Goal: Navigation & Orientation: Understand site structure

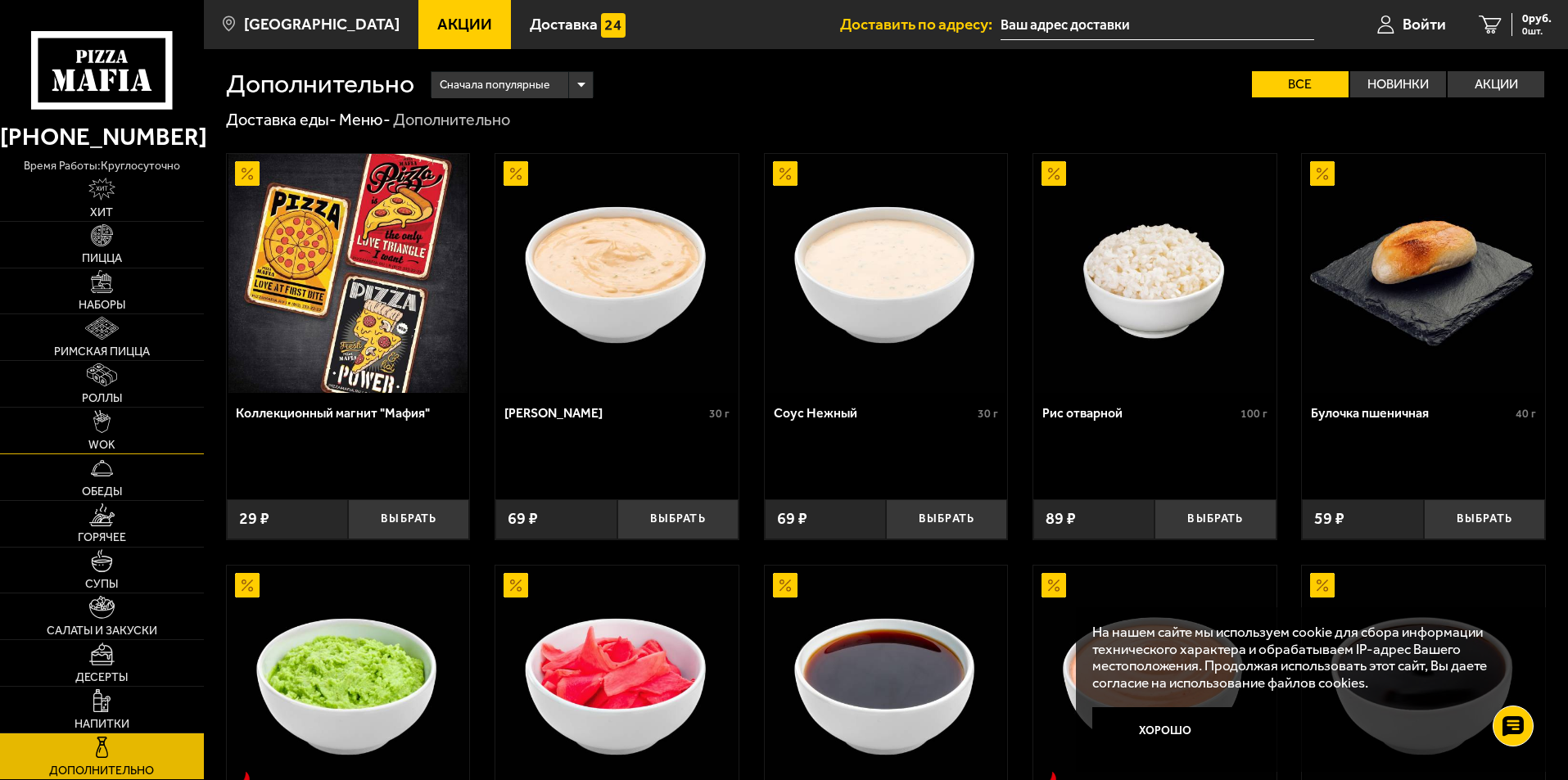
click at [98, 427] on img at bounding box center [103, 421] width 18 height 23
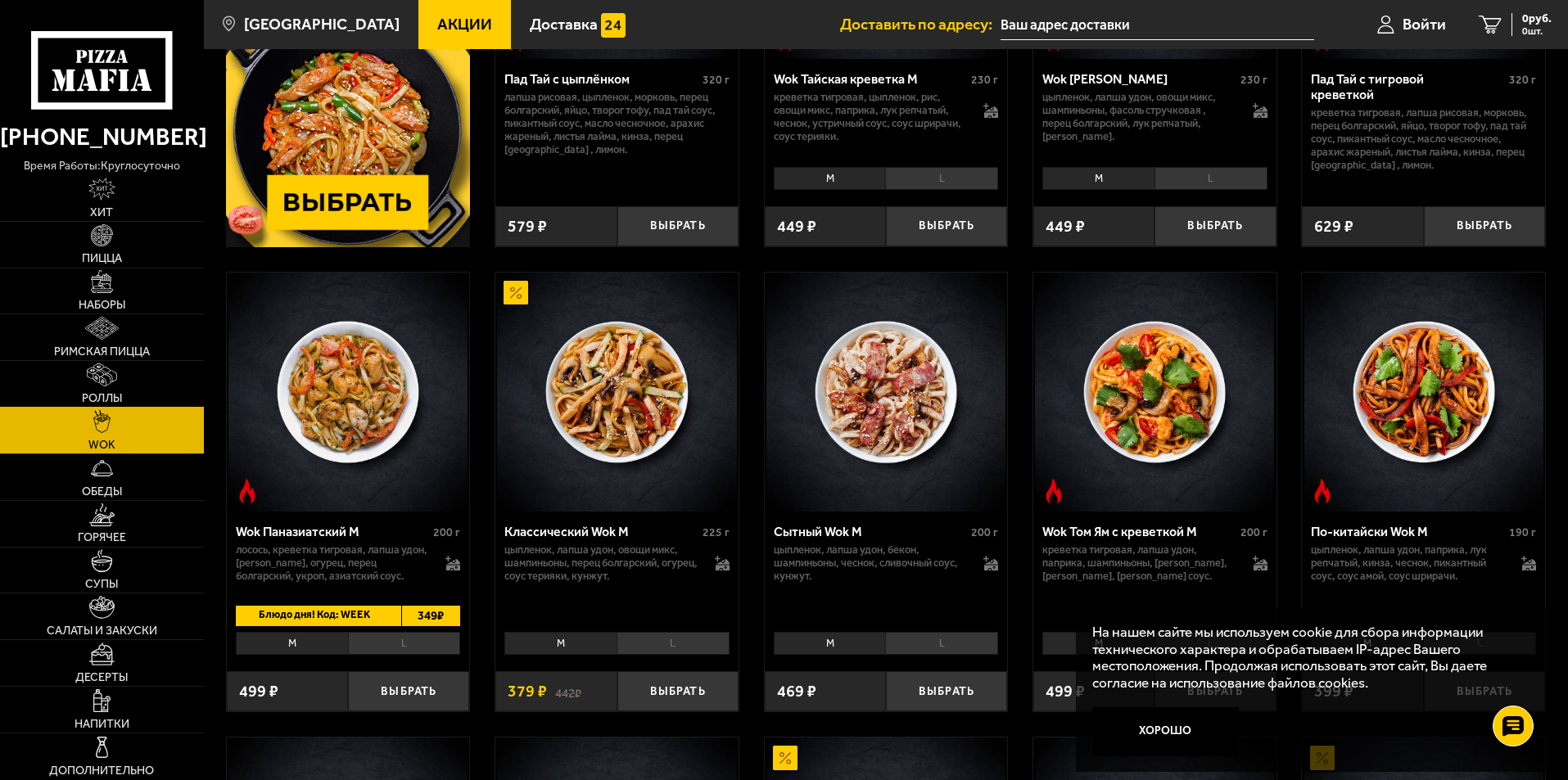
scroll to position [163, 0]
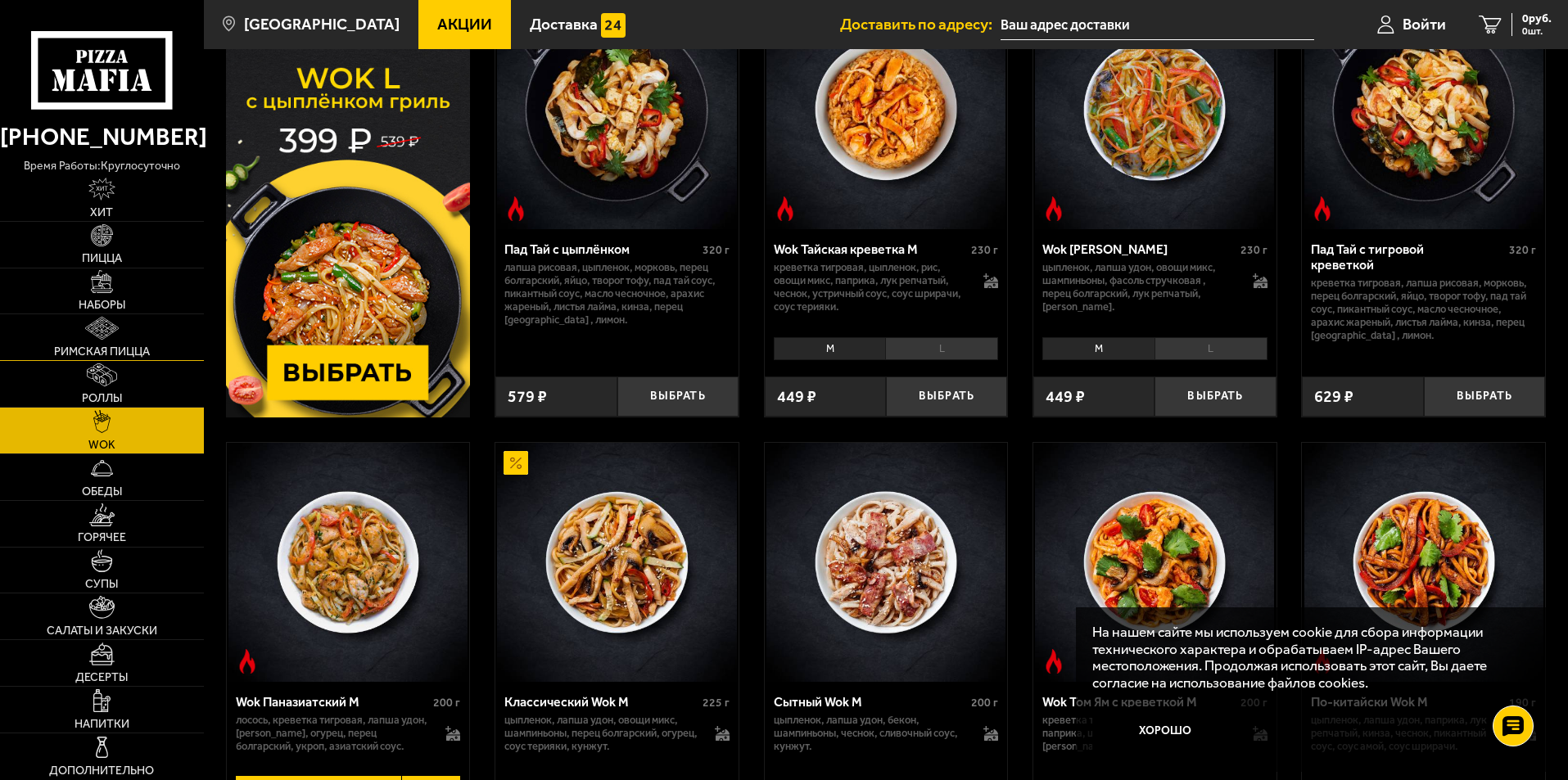
click at [110, 345] on link "Римская пицца" at bounding box center [102, 337] width 204 height 46
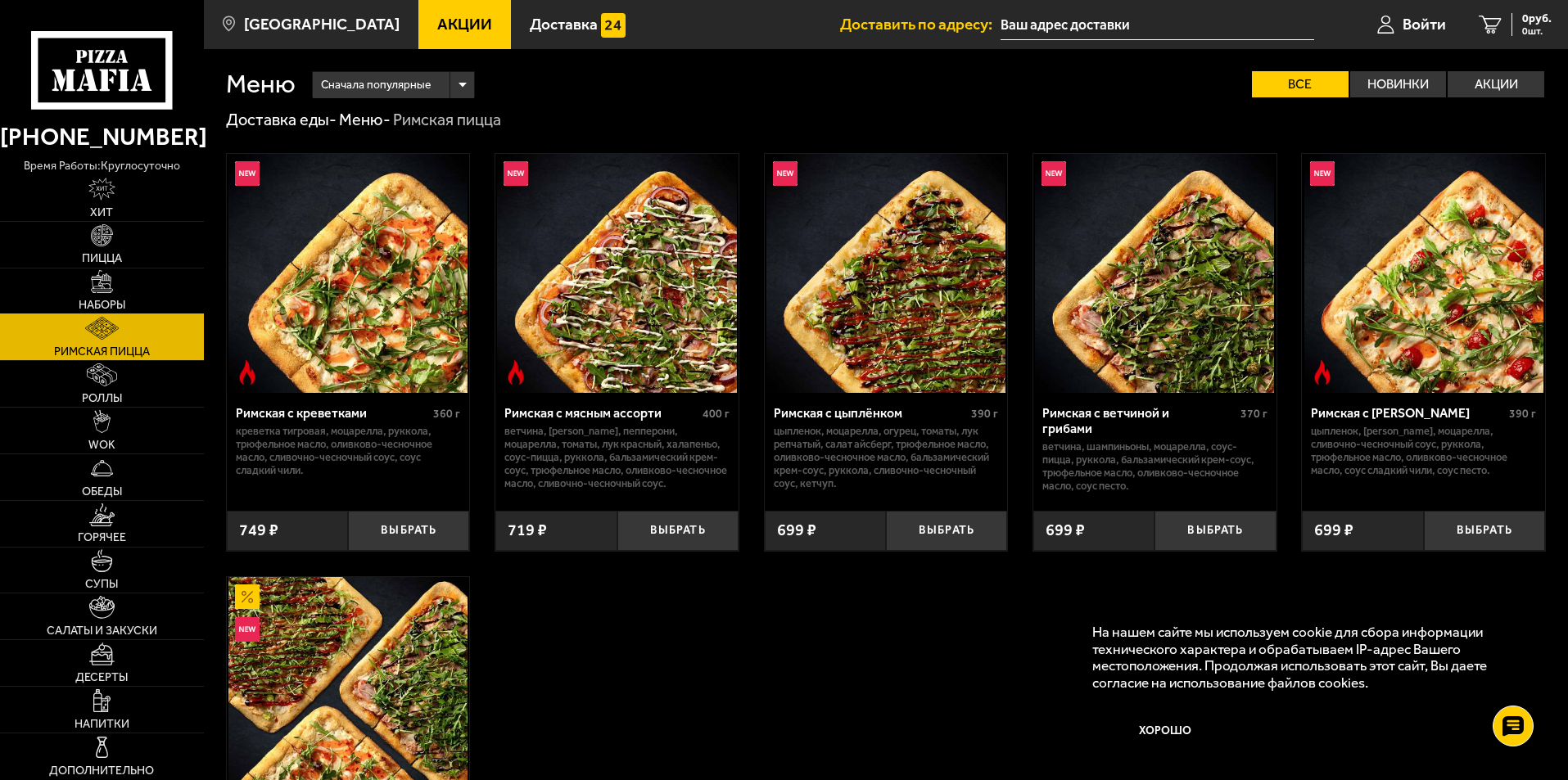
click at [104, 301] on span "Наборы" at bounding box center [102, 305] width 46 height 12
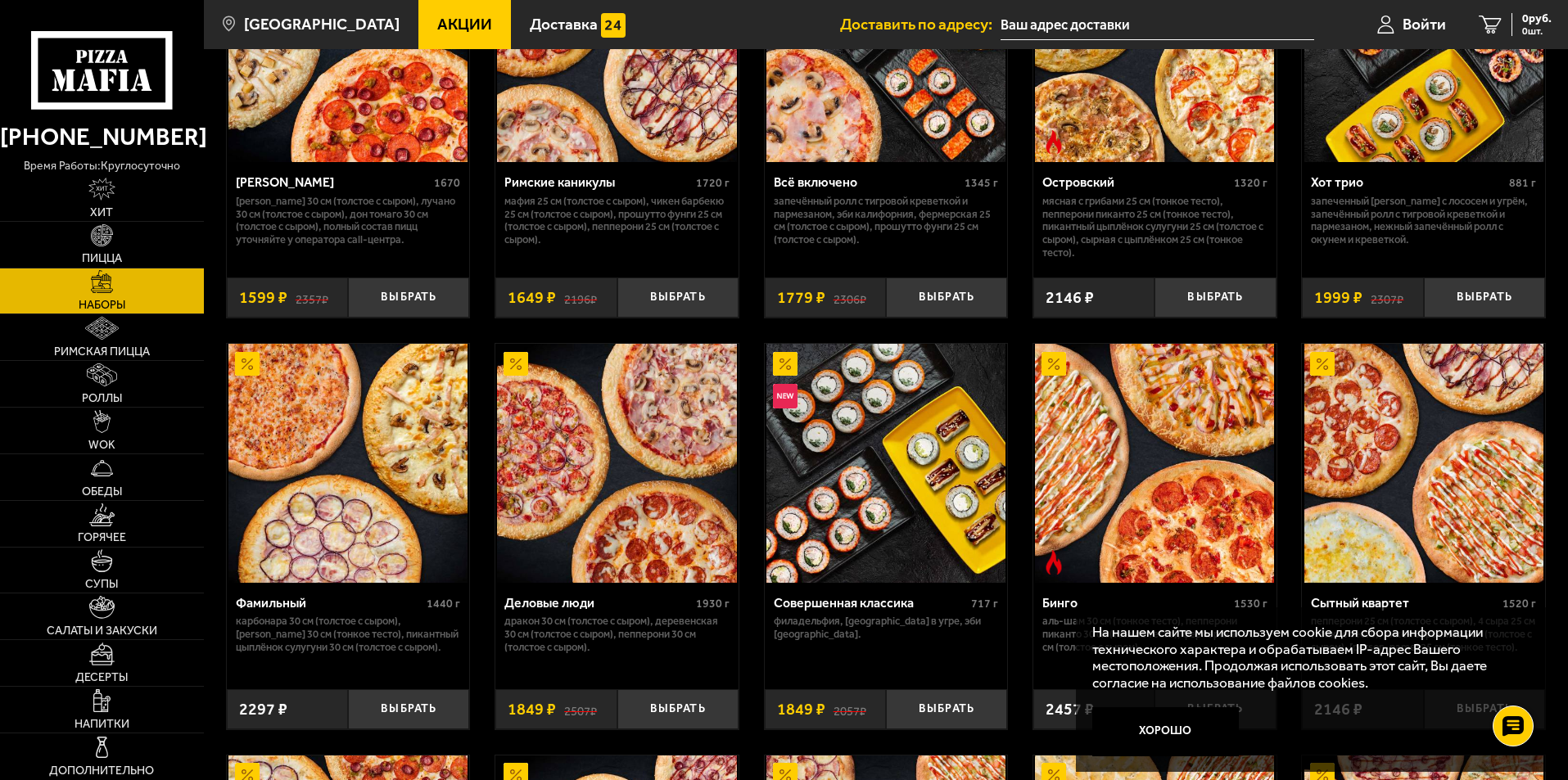
scroll to position [1638, 0]
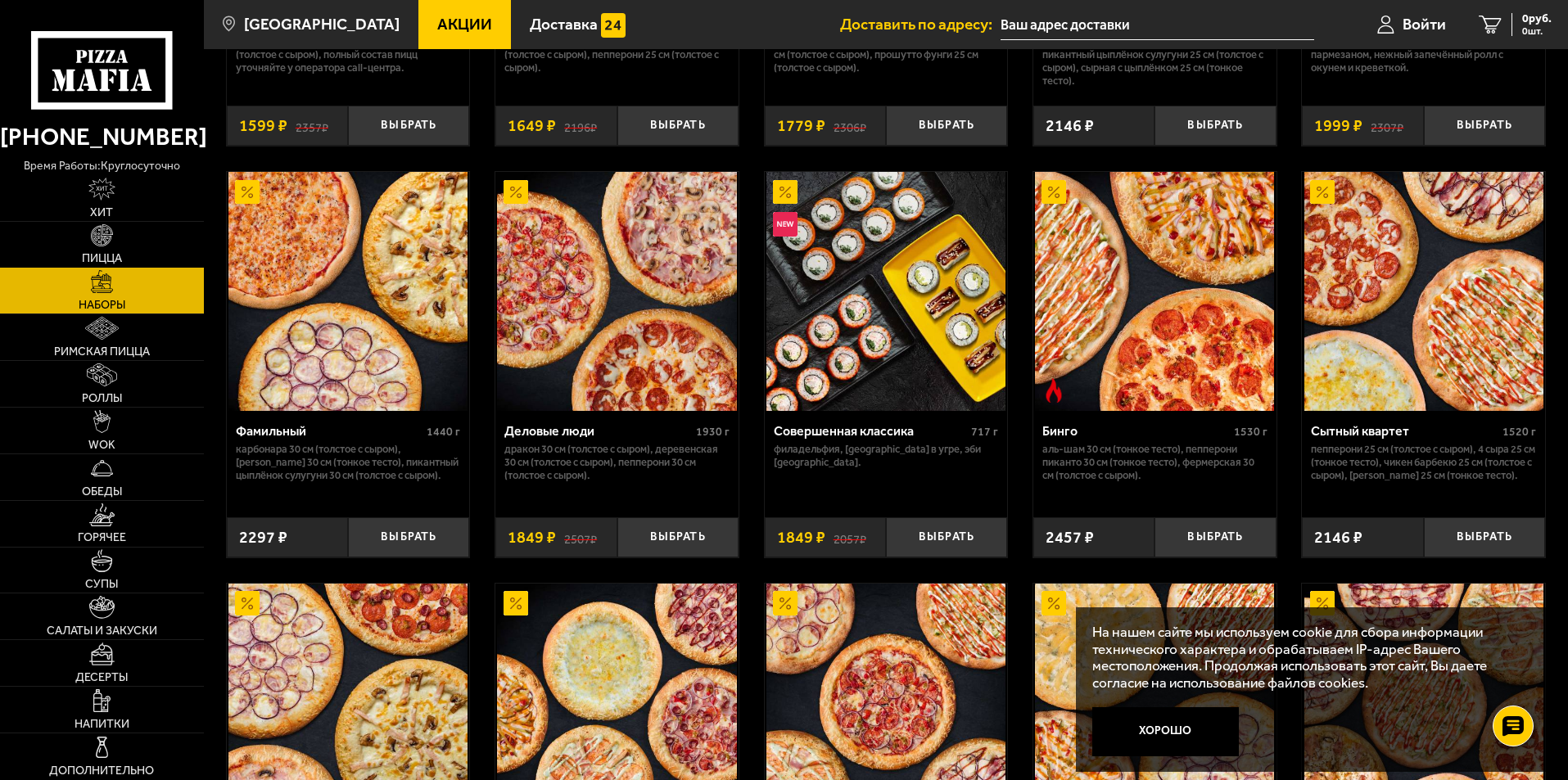
click at [112, 243] on img at bounding box center [102, 235] width 23 height 23
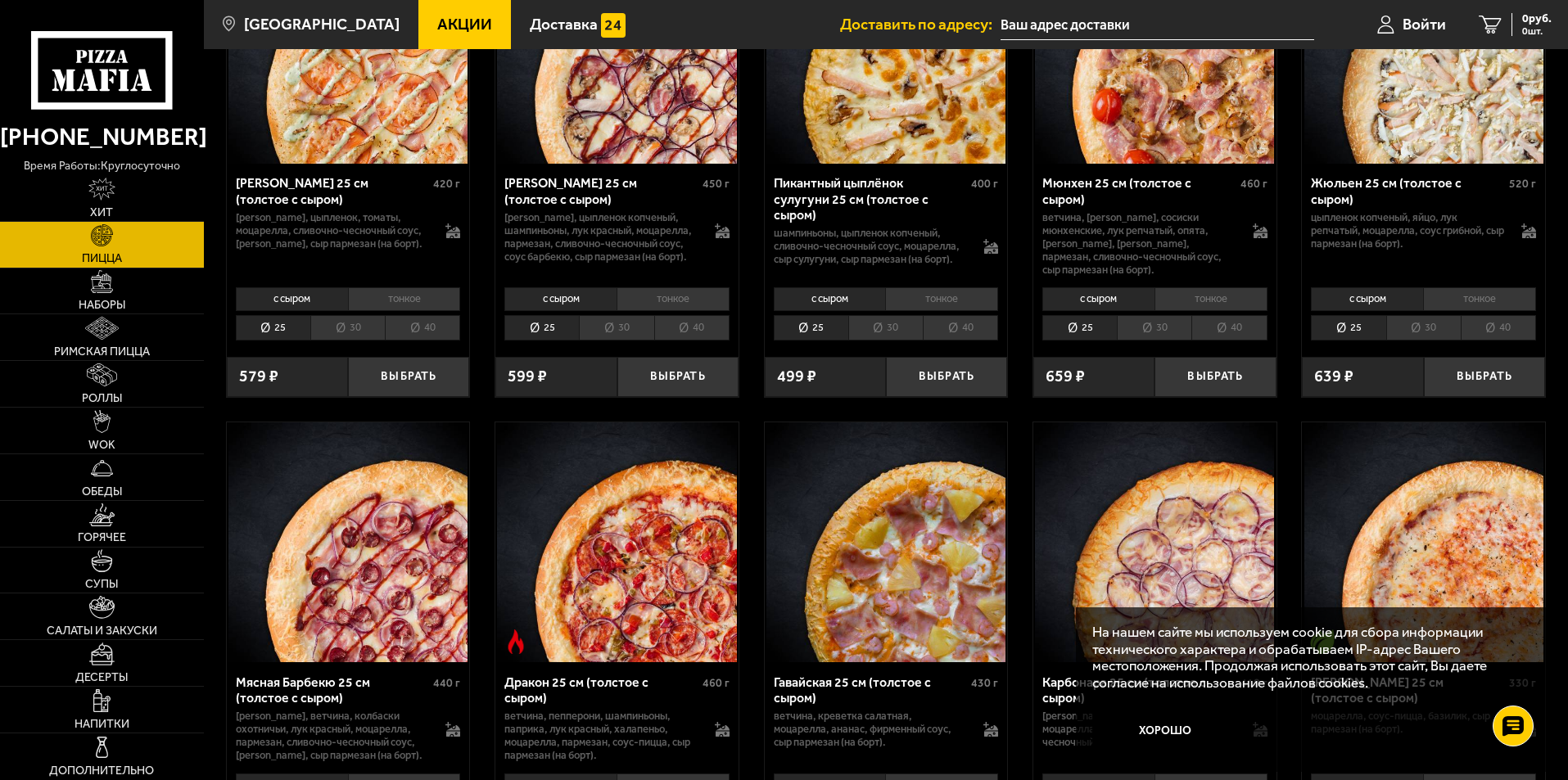
scroll to position [6142, 0]
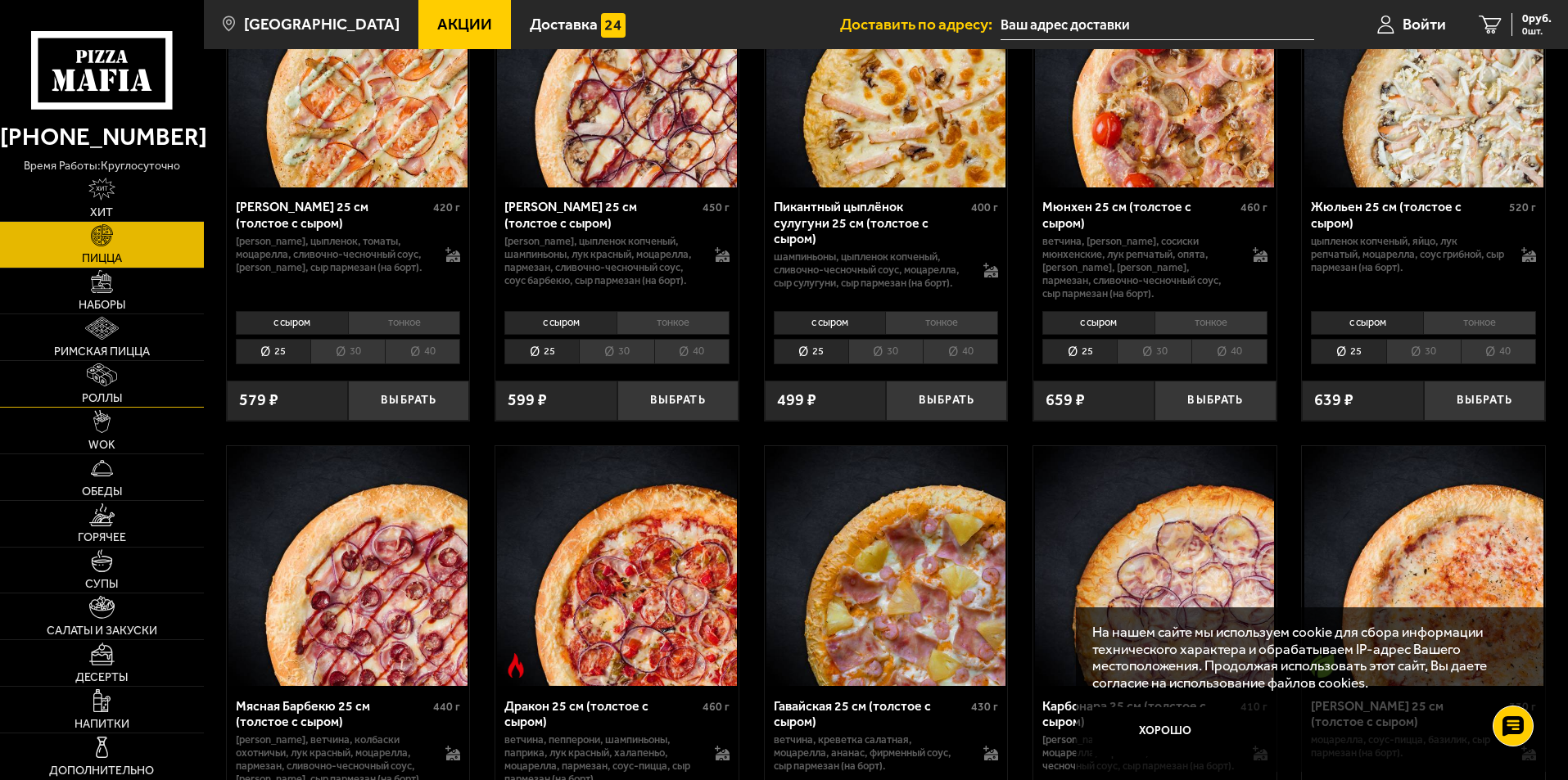
click at [111, 400] on span "Роллы" at bounding box center [102, 399] width 40 height 12
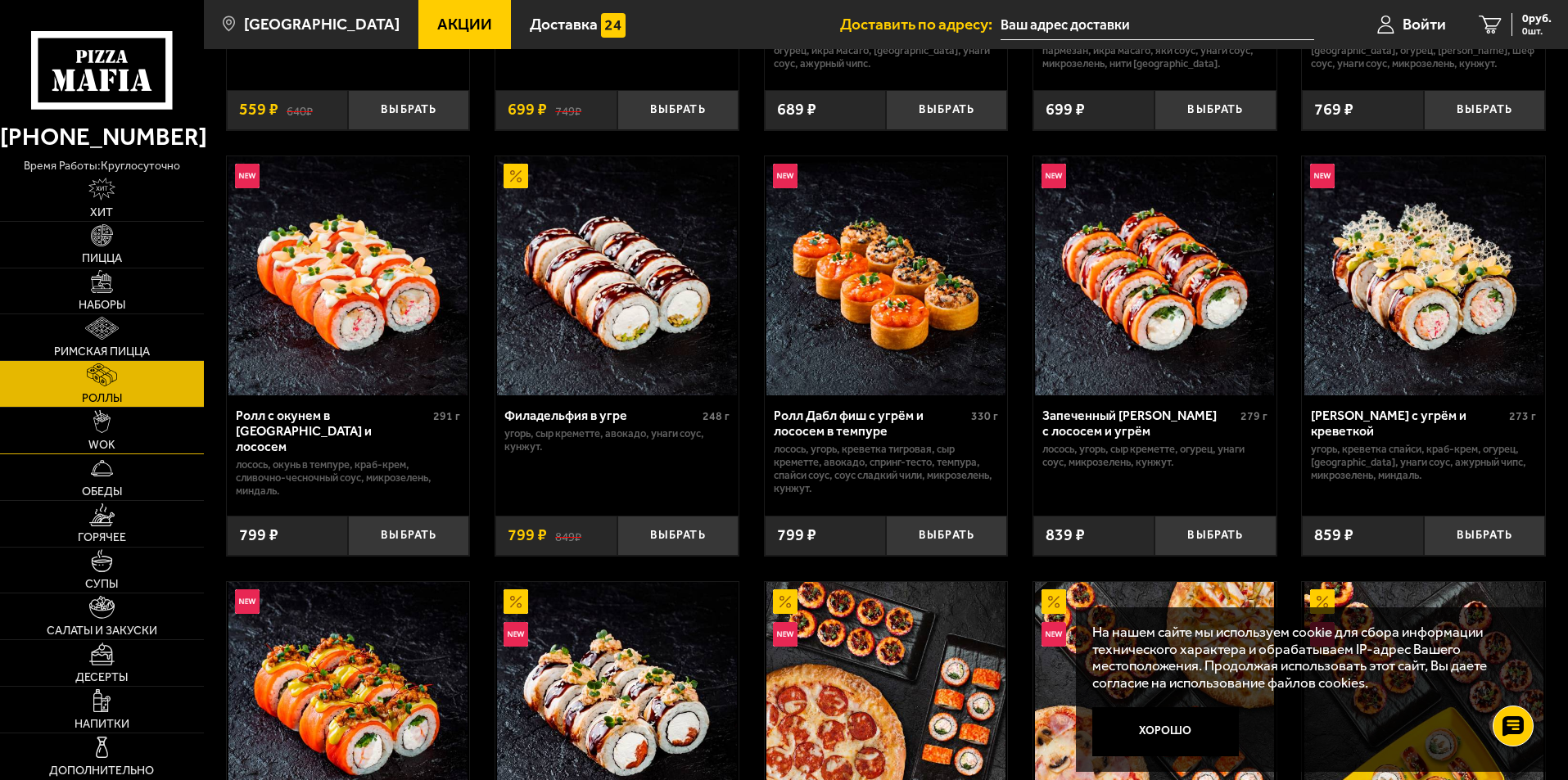
scroll to position [491, 0]
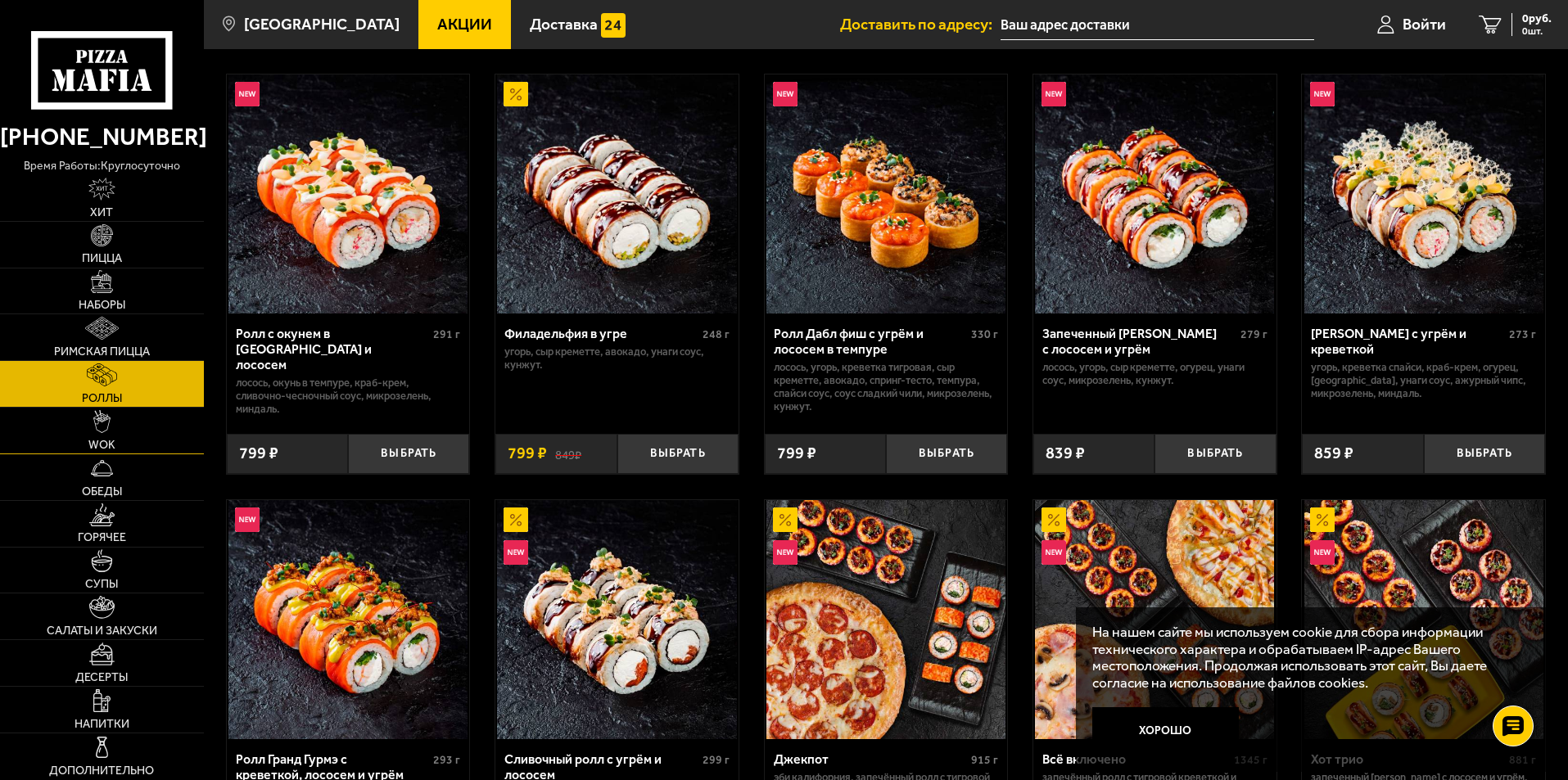
click at [106, 432] on img at bounding box center [103, 421] width 18 height 23
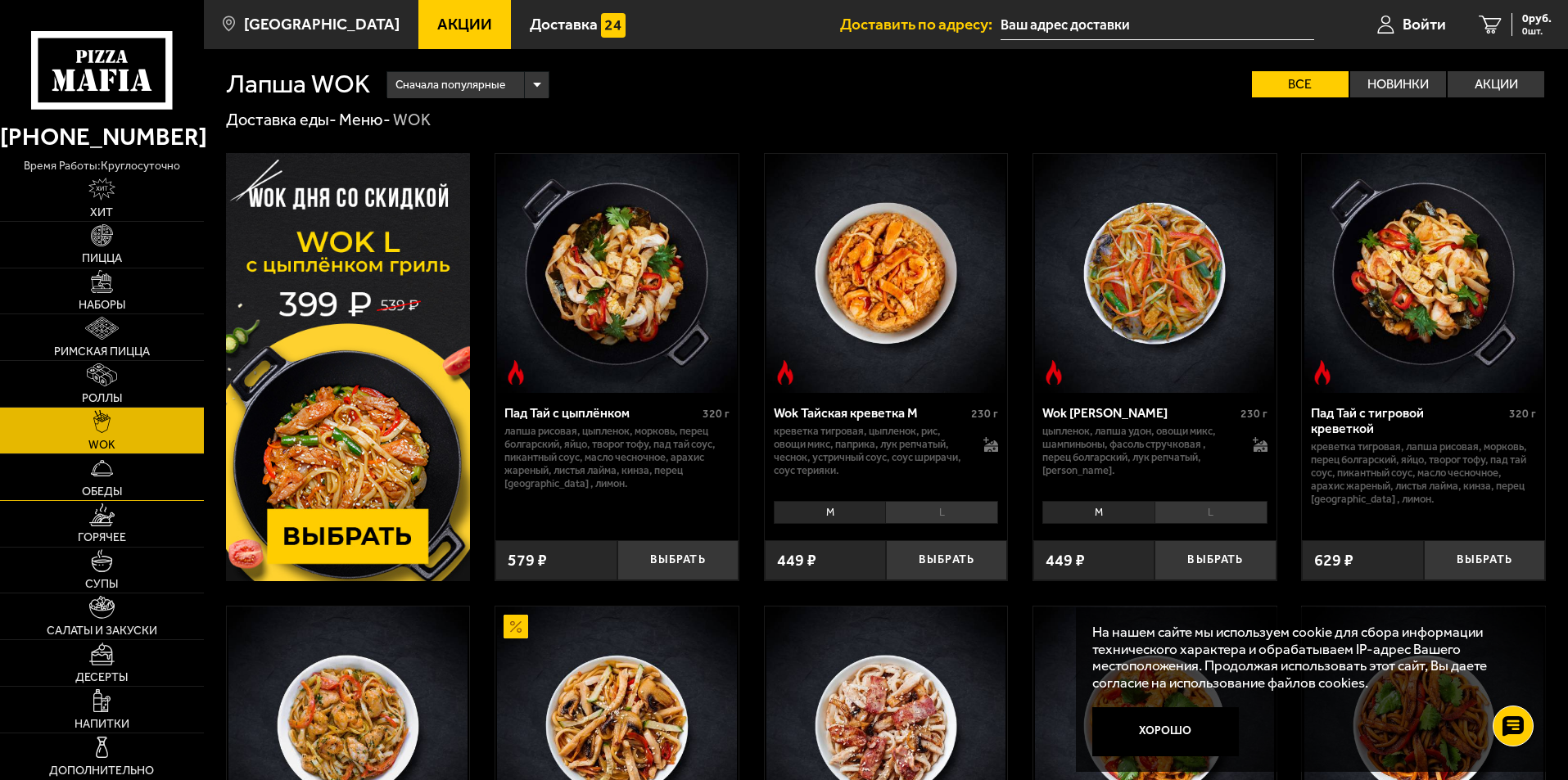
click at [93, 483] on link "Обеды" at bounding box center [102, 478] width 204 height 46
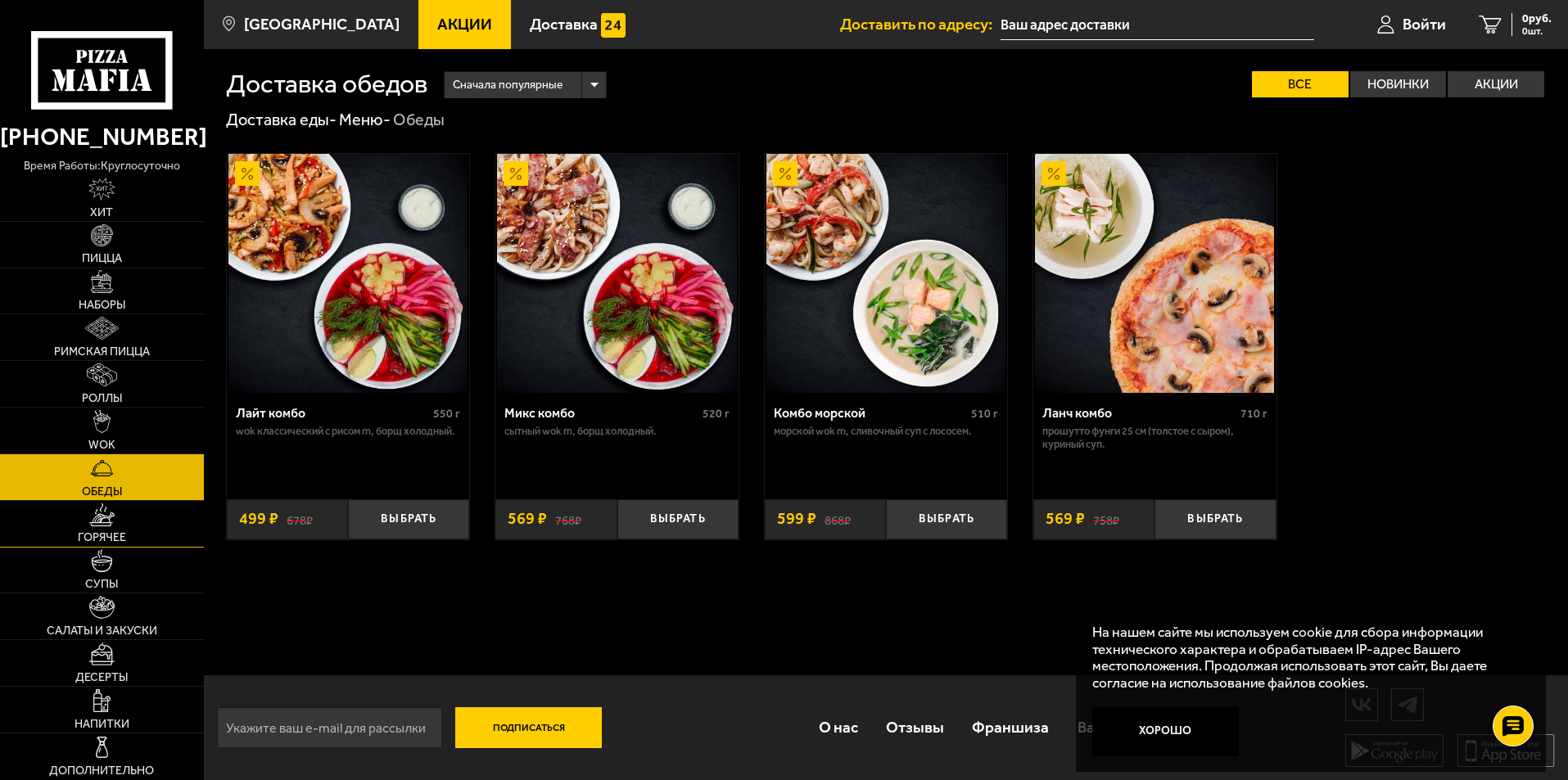
click at [96, 532] on span "Горячее" at bounding box center [102, 538] width 48 height 12
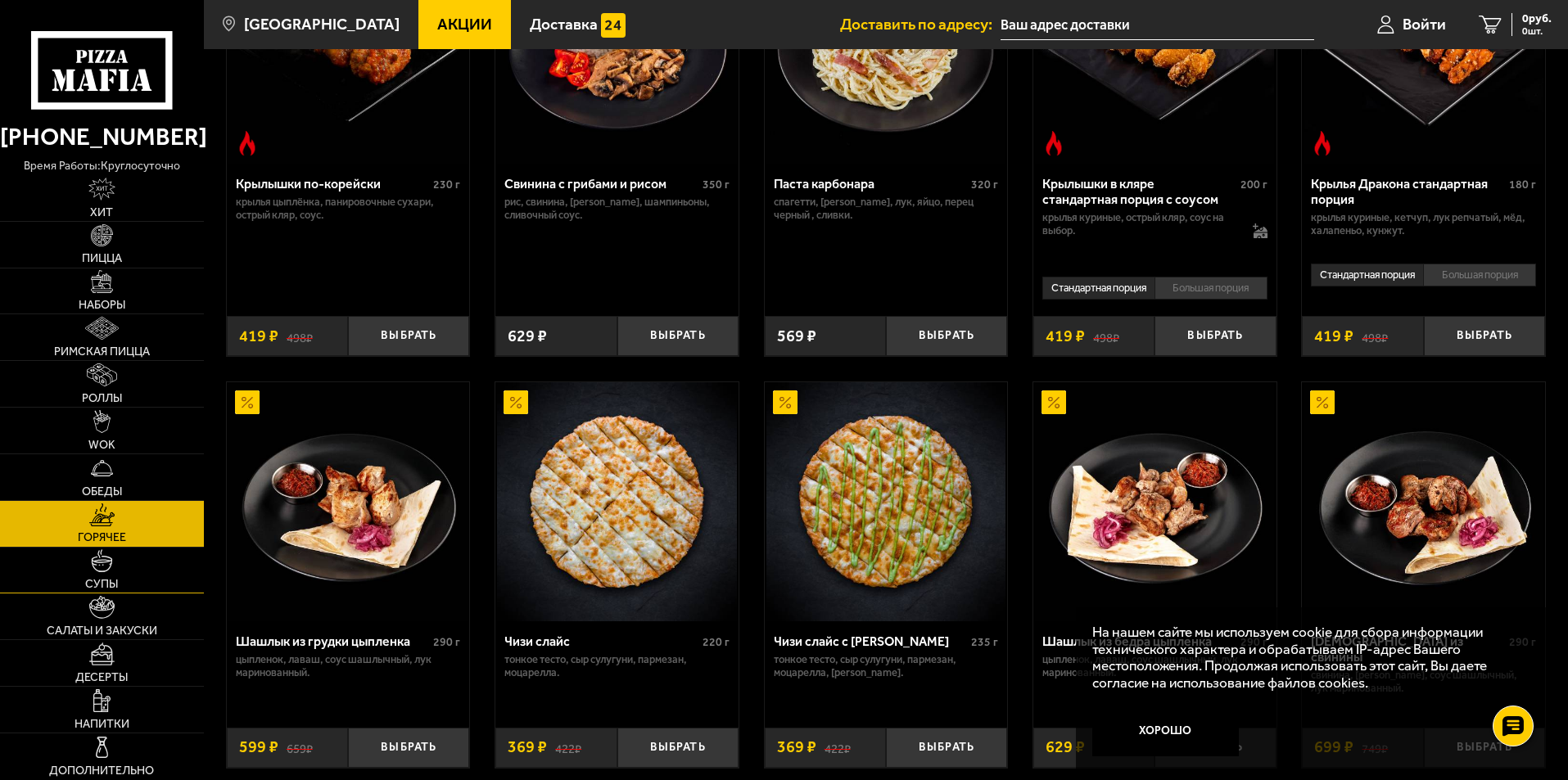
scroll to position [737, 0]
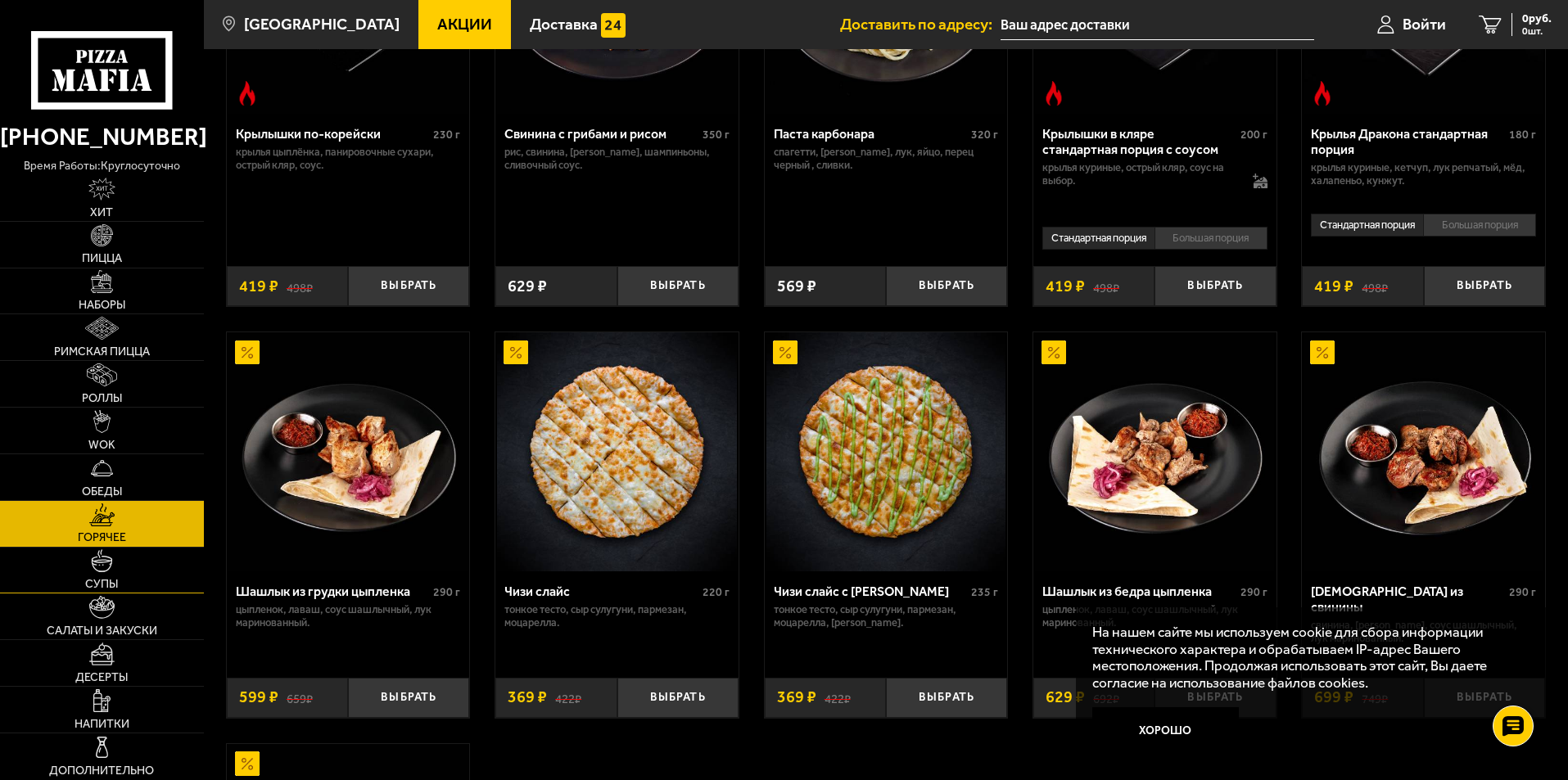
click at [104, 578] on link "Супы" at bounding box center [102, 570] width 204 height 46
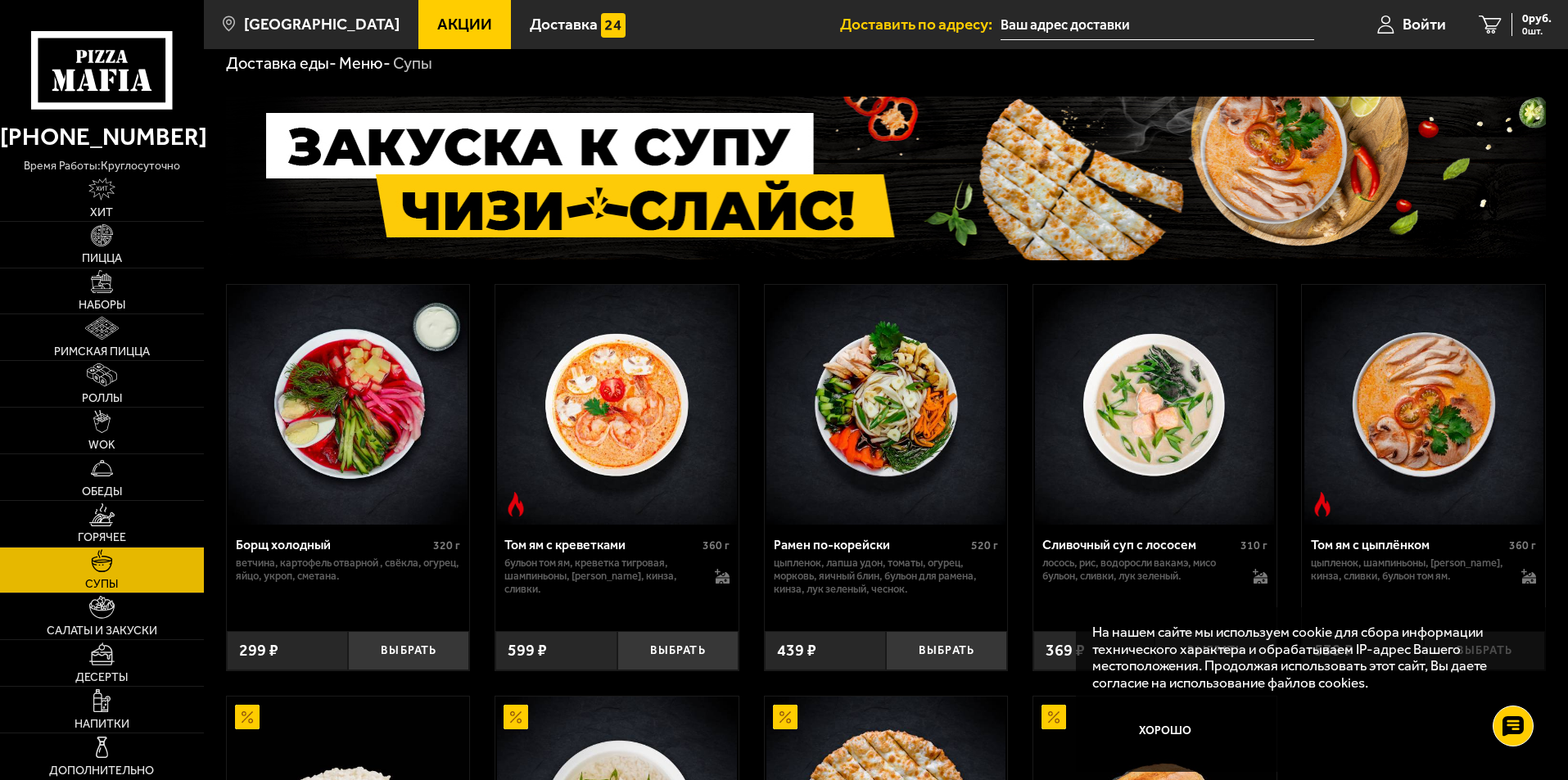
scroll to position [410, 0]
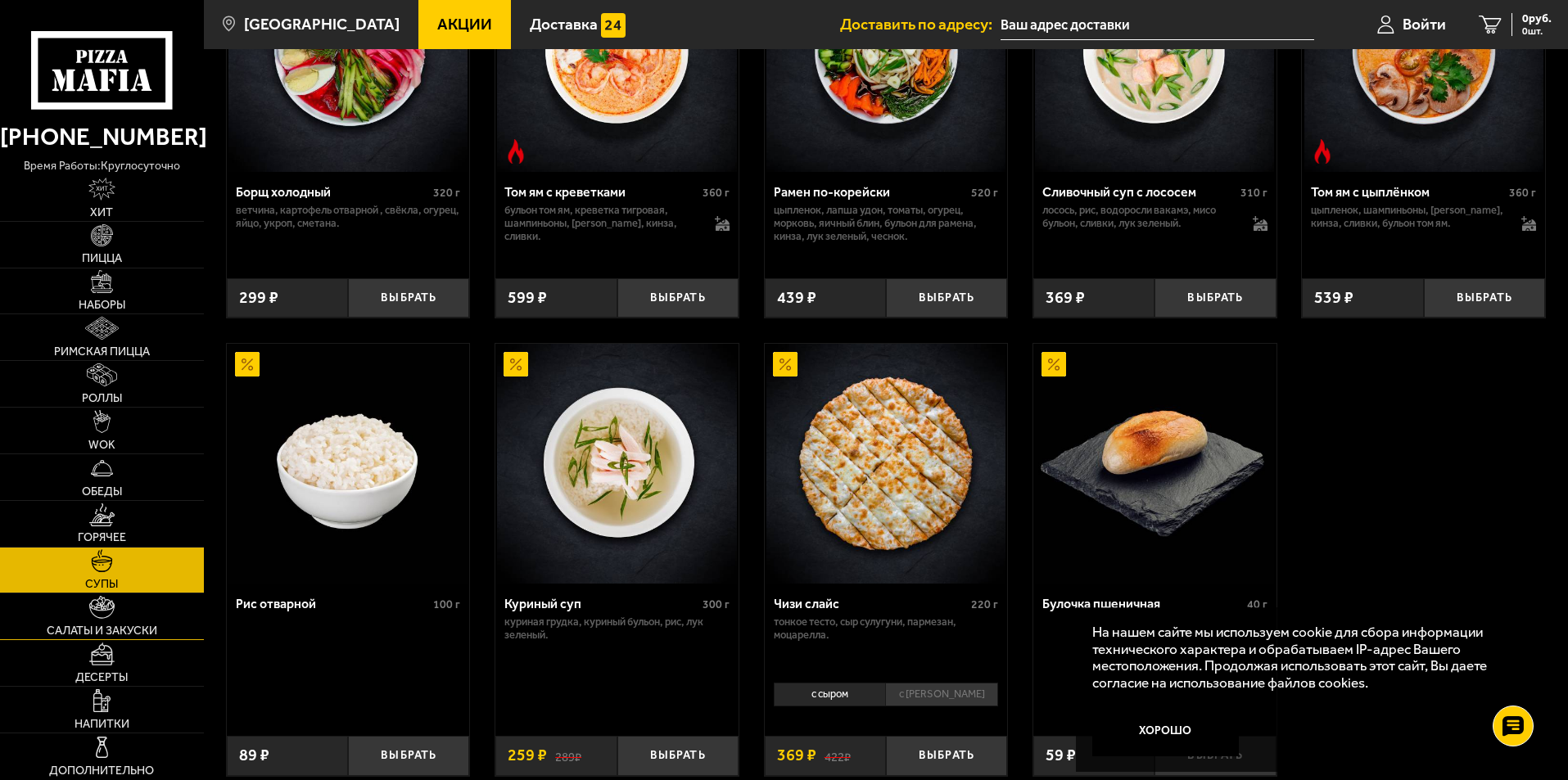
click at [92, 613] on img at bounding box center [102, 607] width 26 height 23
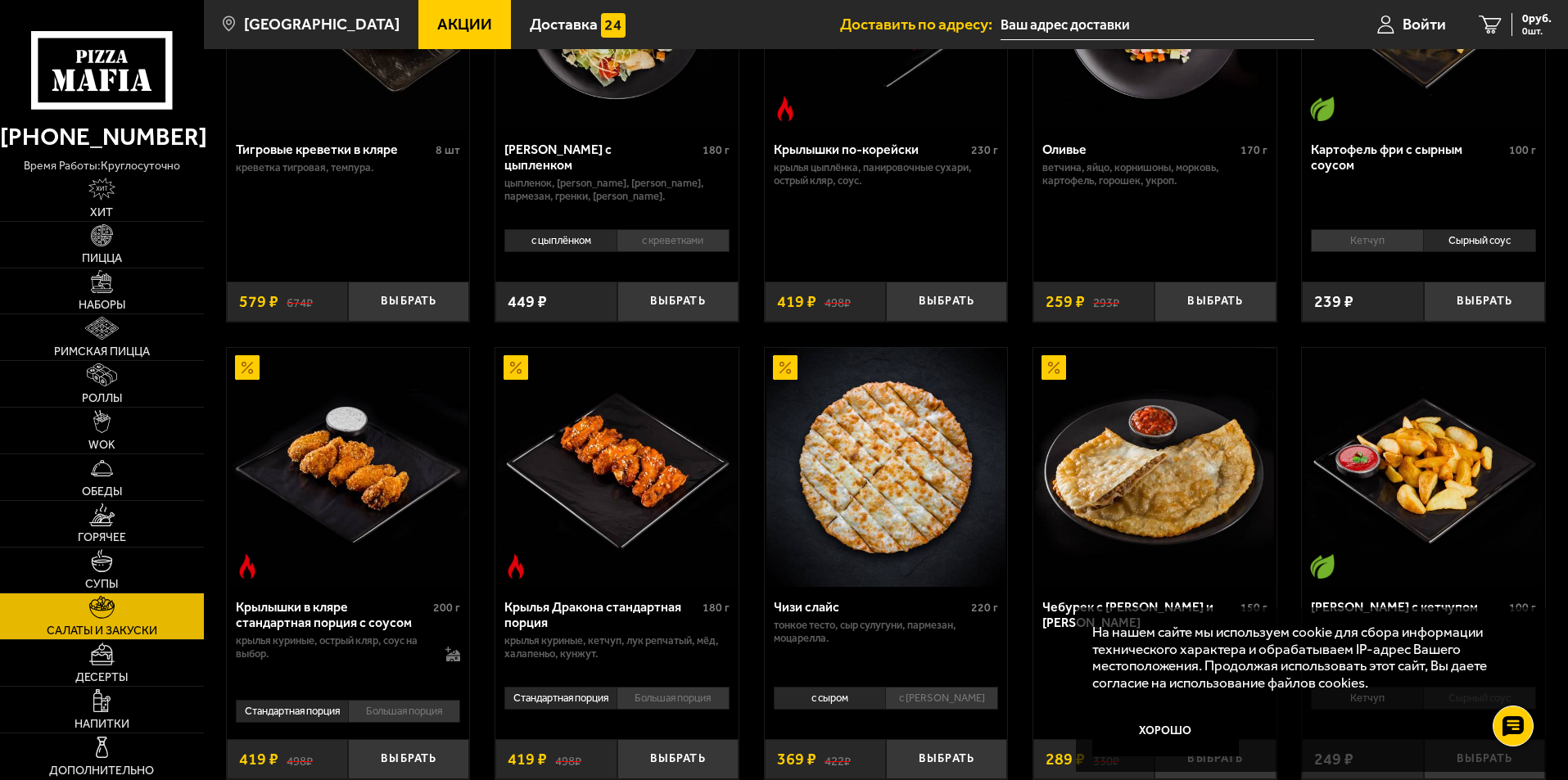
scroll to position [573, 0]
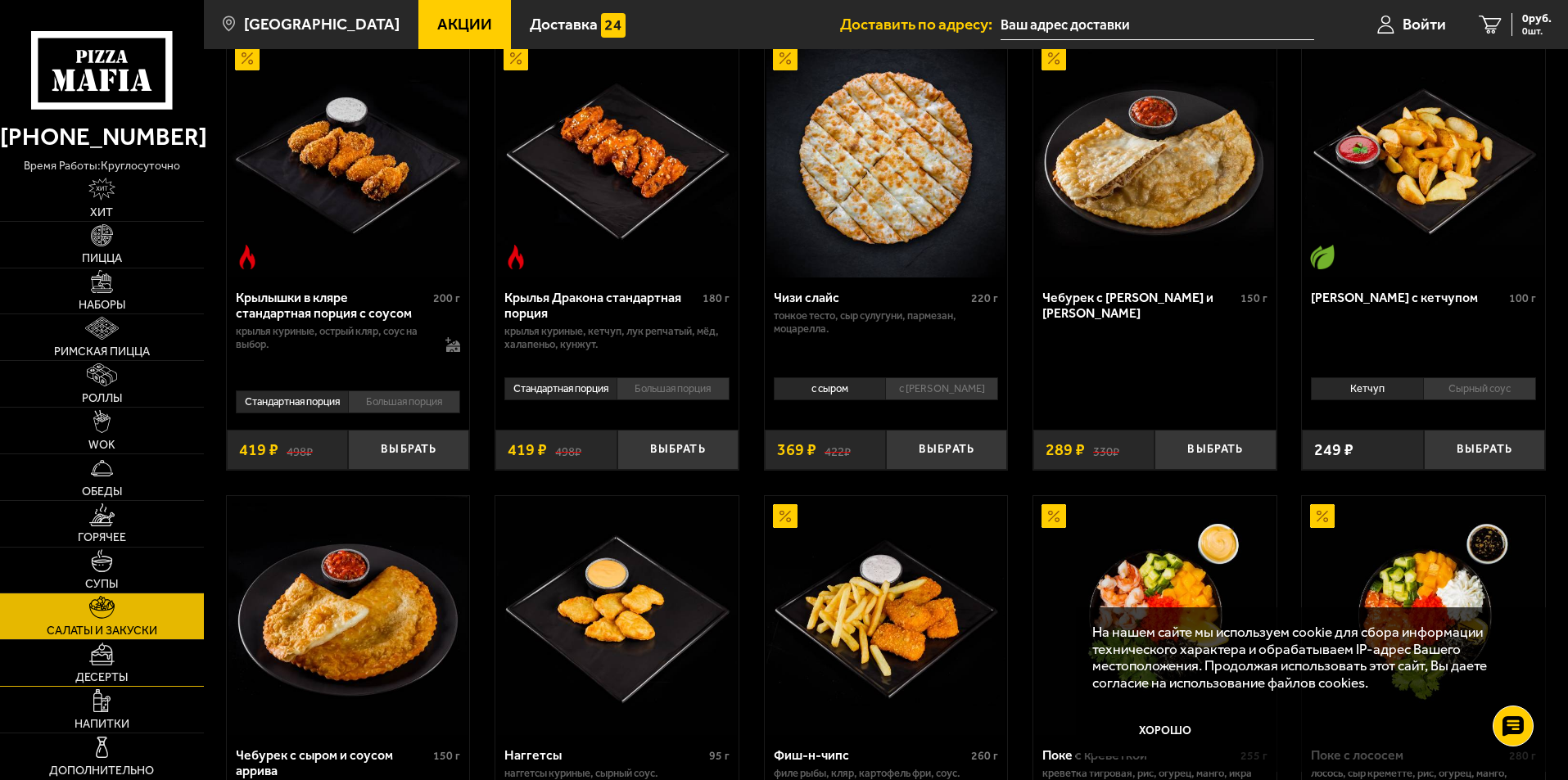
click at [119, 658] on link "Десерты" at bounding box center [102, 663] width 204 height 46
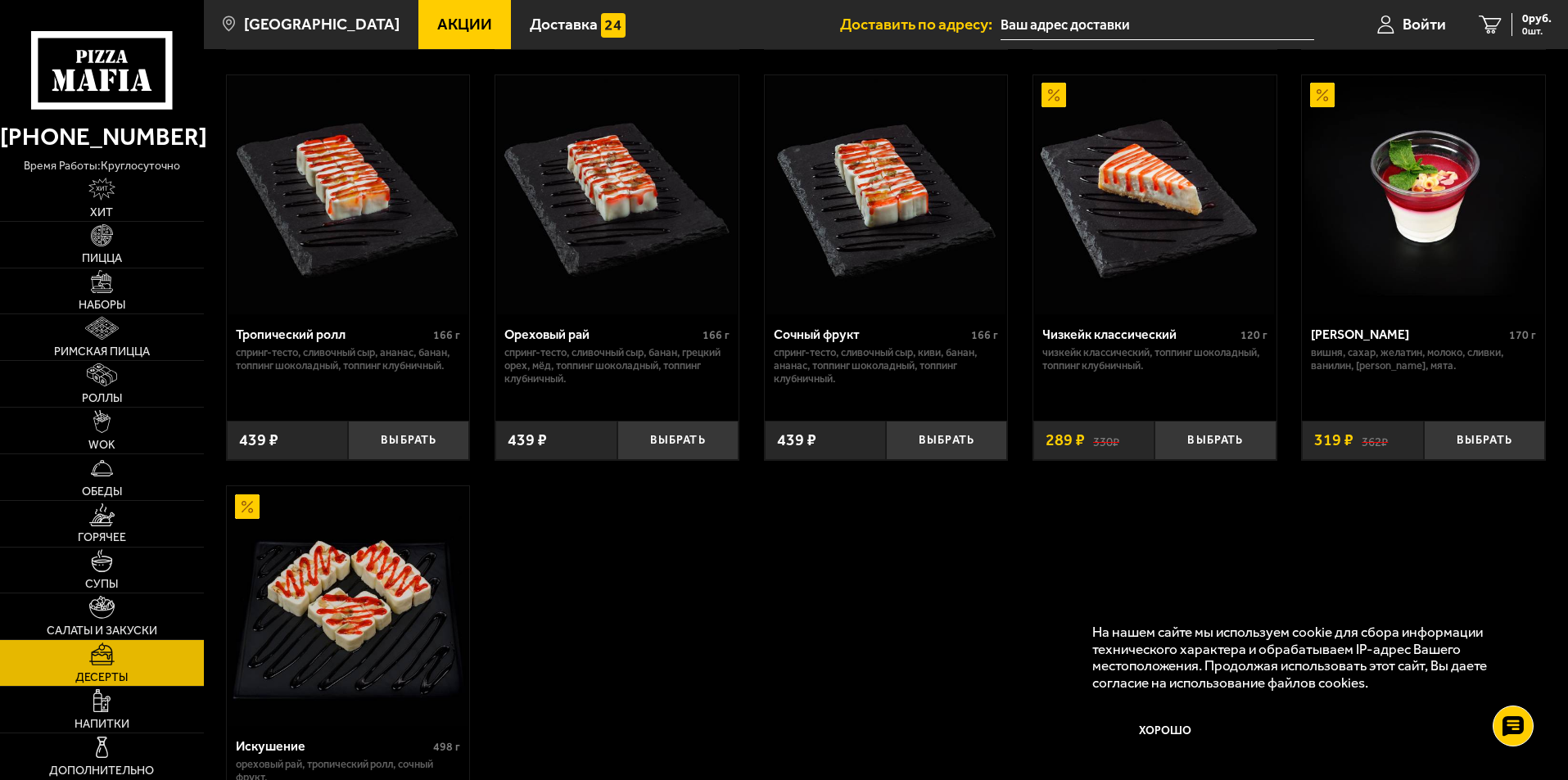
scroll to position [491, 0]
click at [98, 710] on img at bounding box center [103, 700] width 18 height 23
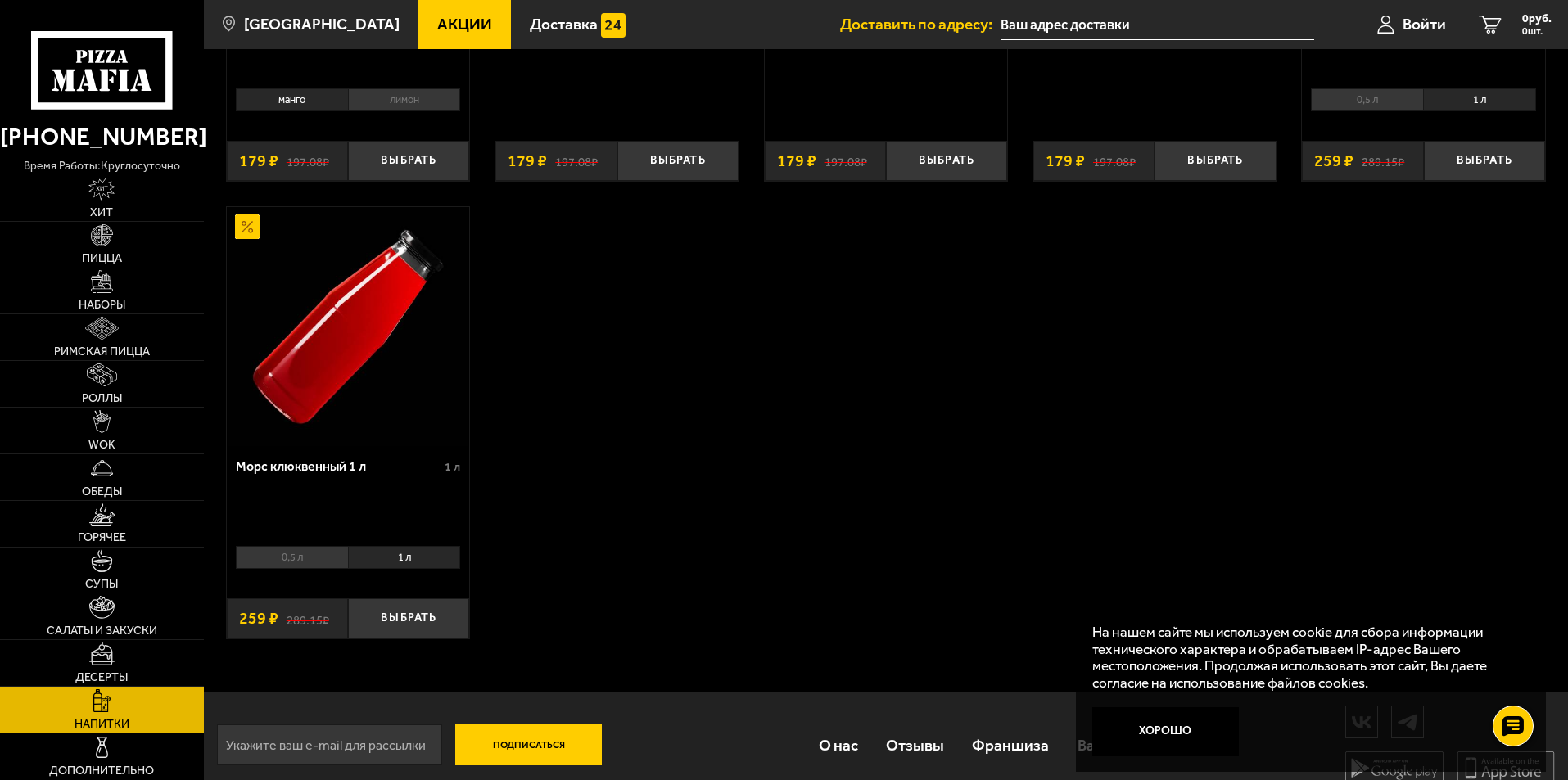
scroll to position [426, 0]
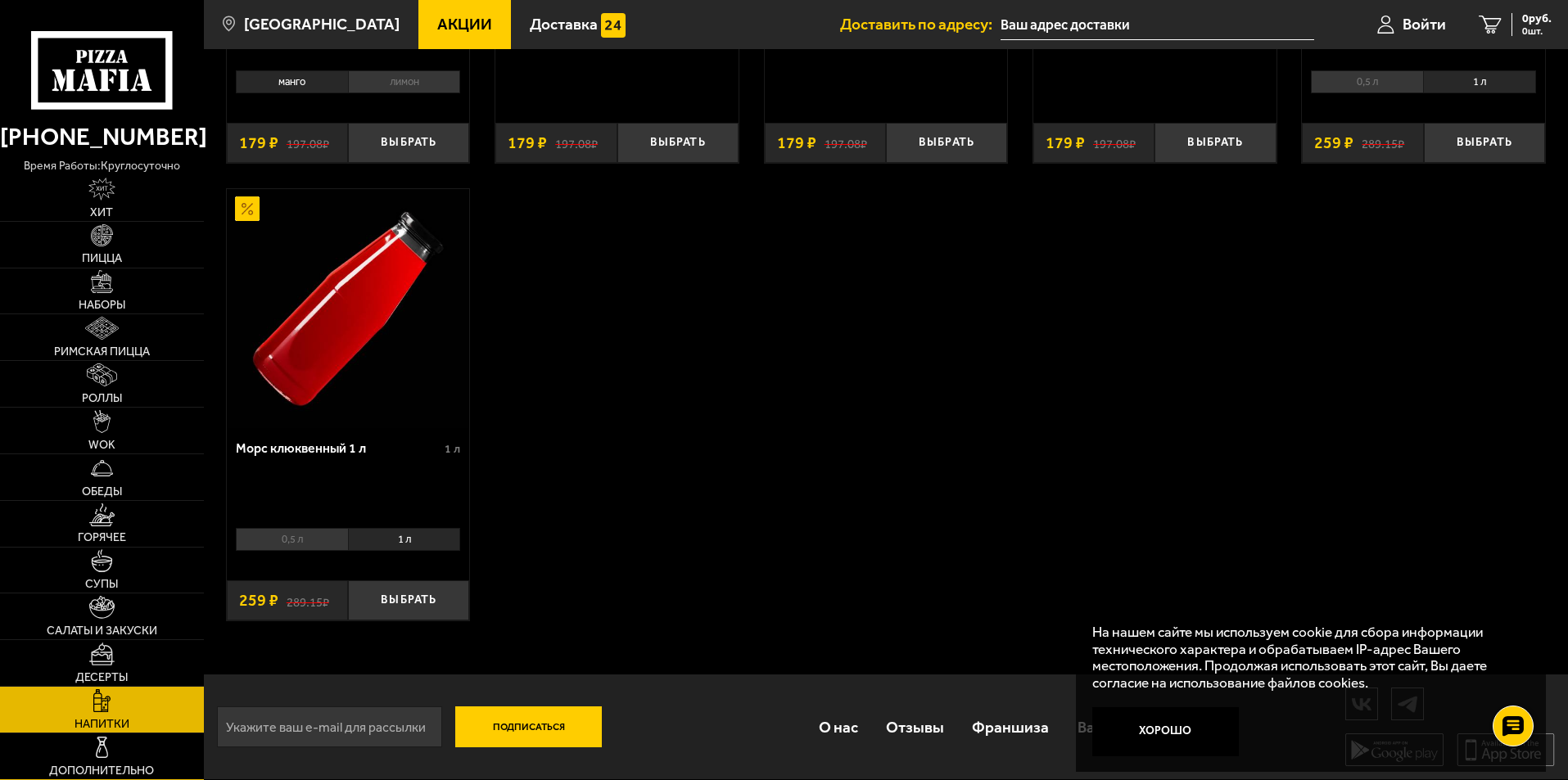
click at [96, 762] on link "Дополнительно" at bounding box center [102, 756] width 204 height 46
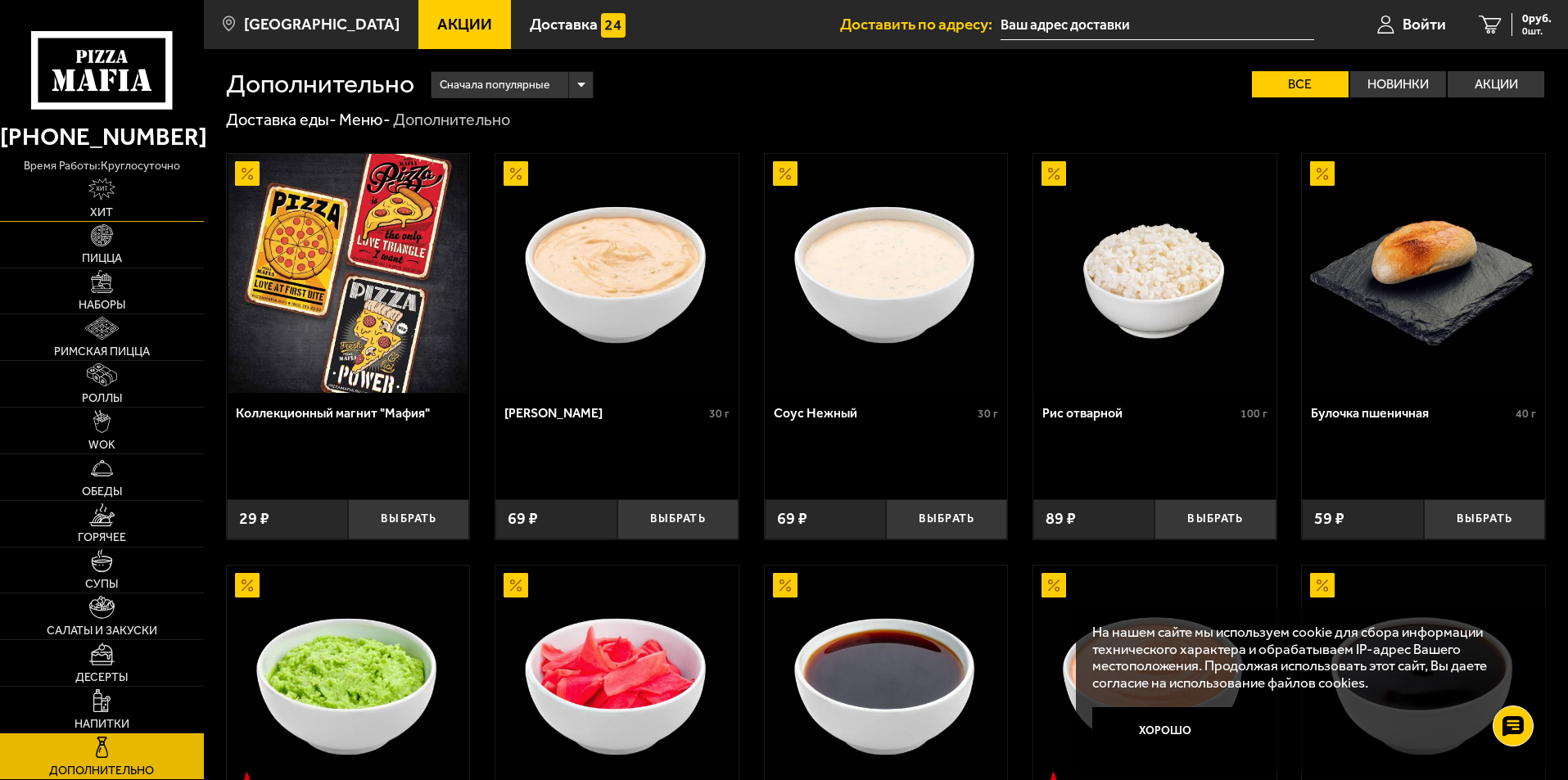
click at [122, 202] on link "Хит" at bounding box center [102, 198] width 204 height 46
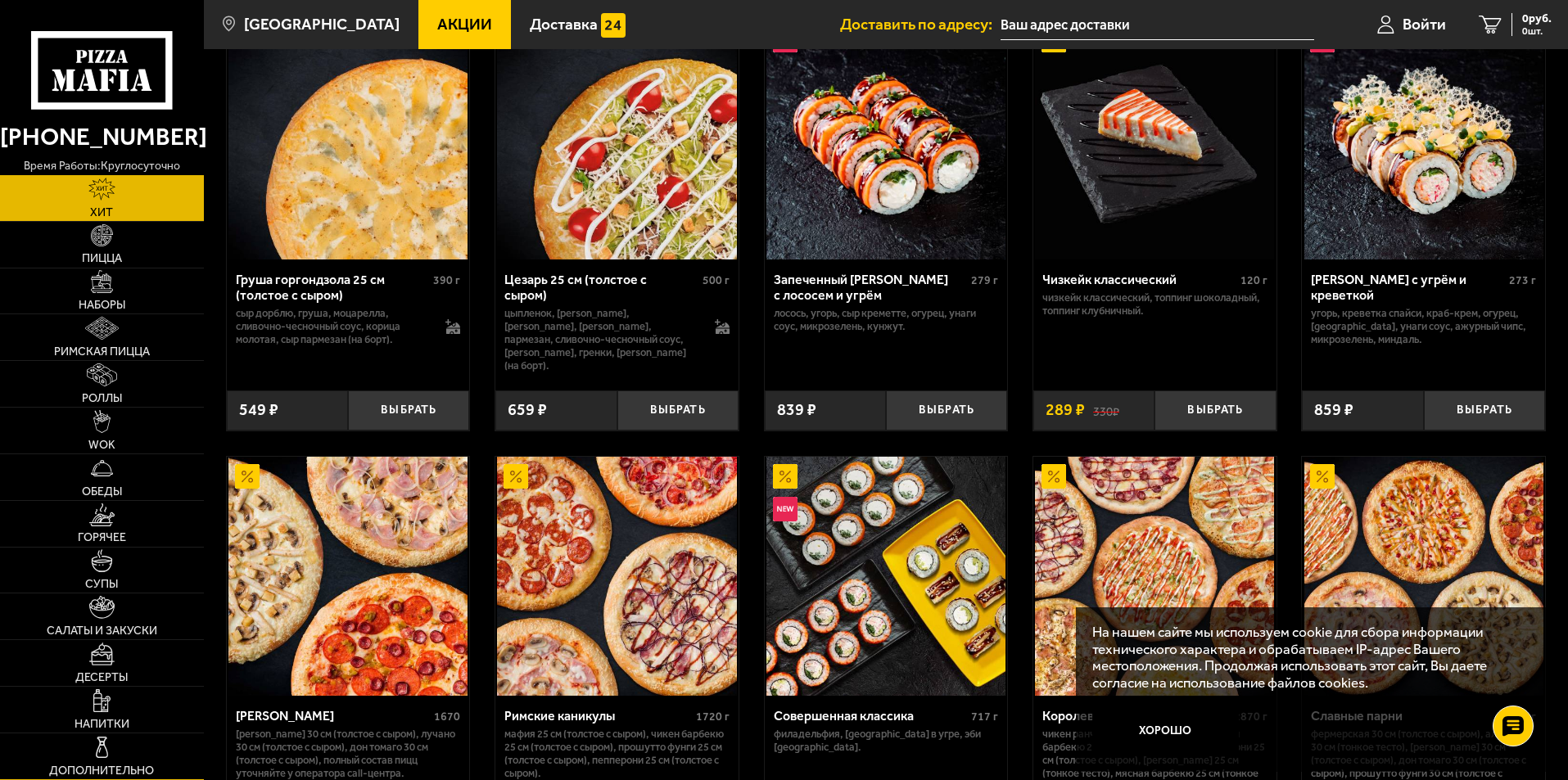
scroll to position [573, 0]
click at [113, 755] on img at bounding box center [102, 747] width 23 height 23
